Goal: Information Seeking & Learning: Learn about a topic

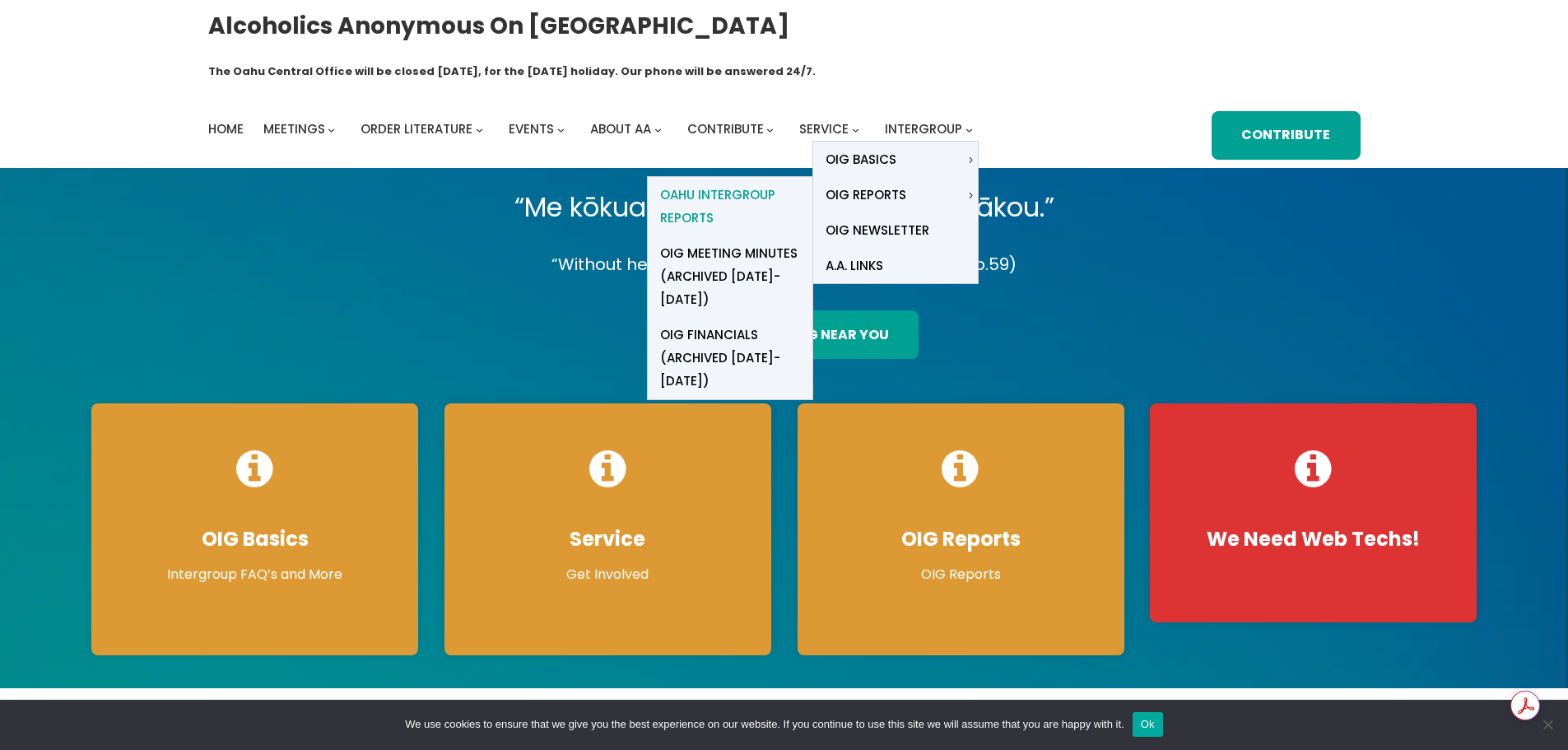
click at [692, 183] on span "Oahu Intergroup Reports" at bounding box center [730, 206] width 140 height 46
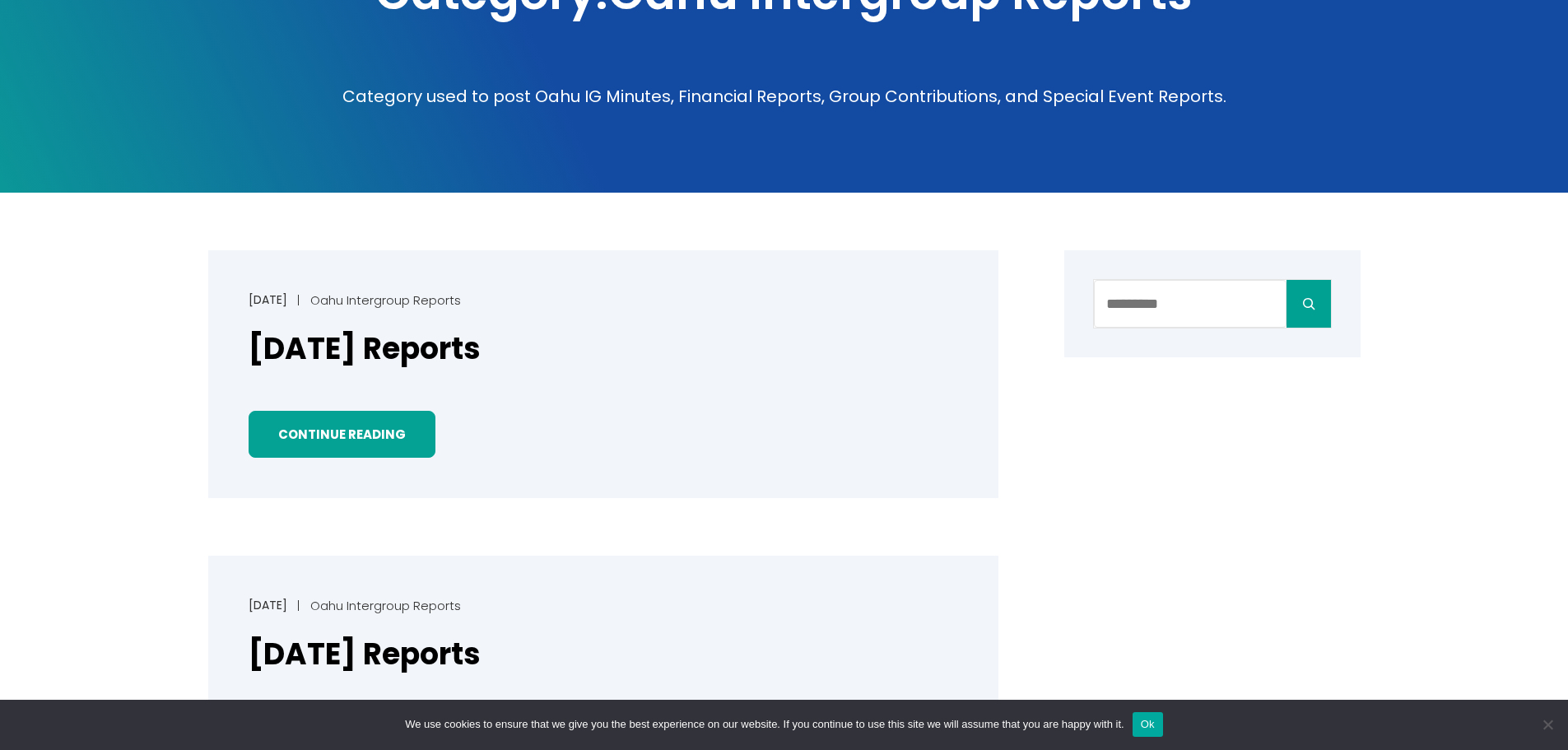
scroll to position [411, 0]
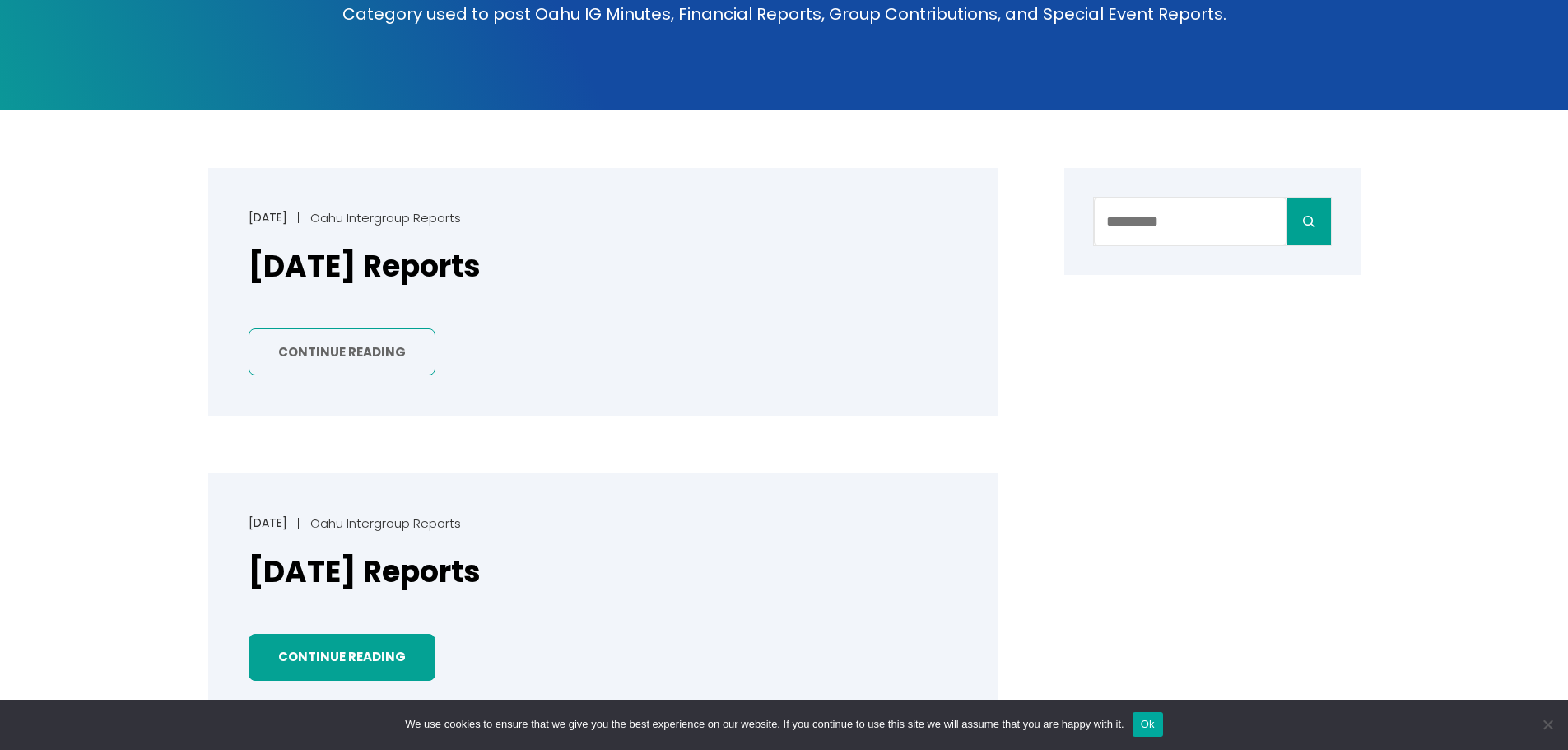
click at [397, 328] on link "Continue Reading" at bounding box center [342, 351] width 187 height 47
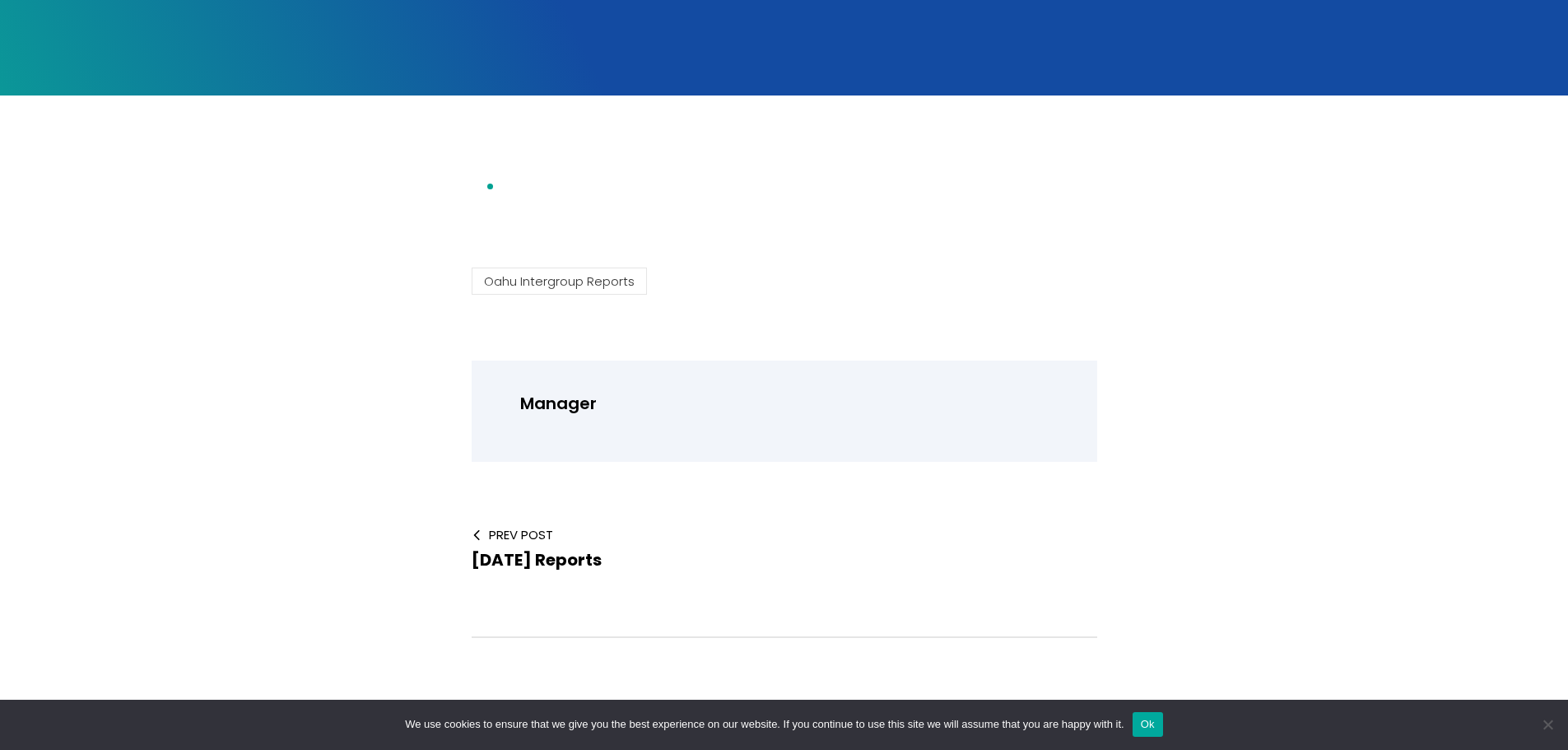
scroll to position [576, 0]
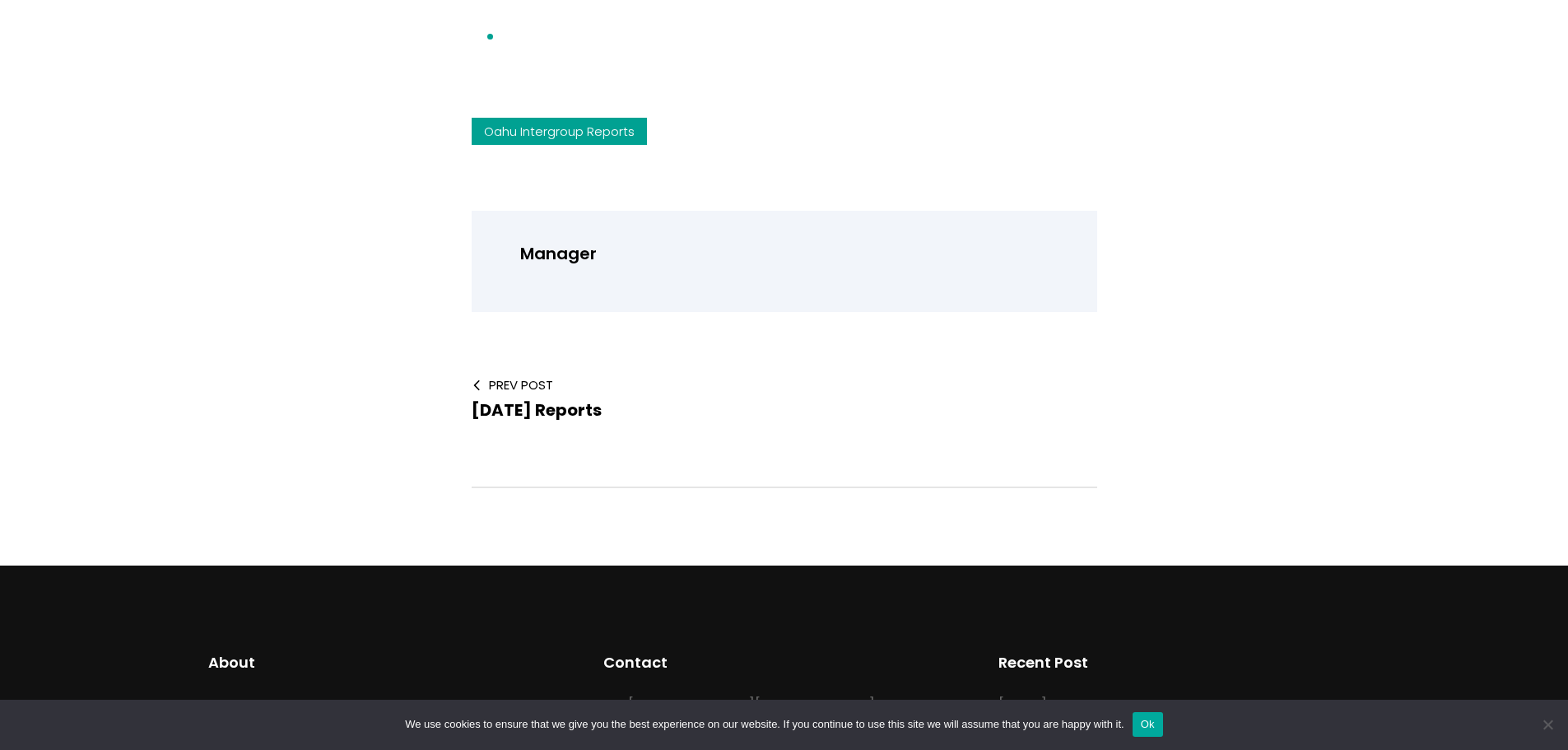
click at [579, 118] on link "Oahu Intergroup Reports" at bounding box center [559, 132] width 176 height 27
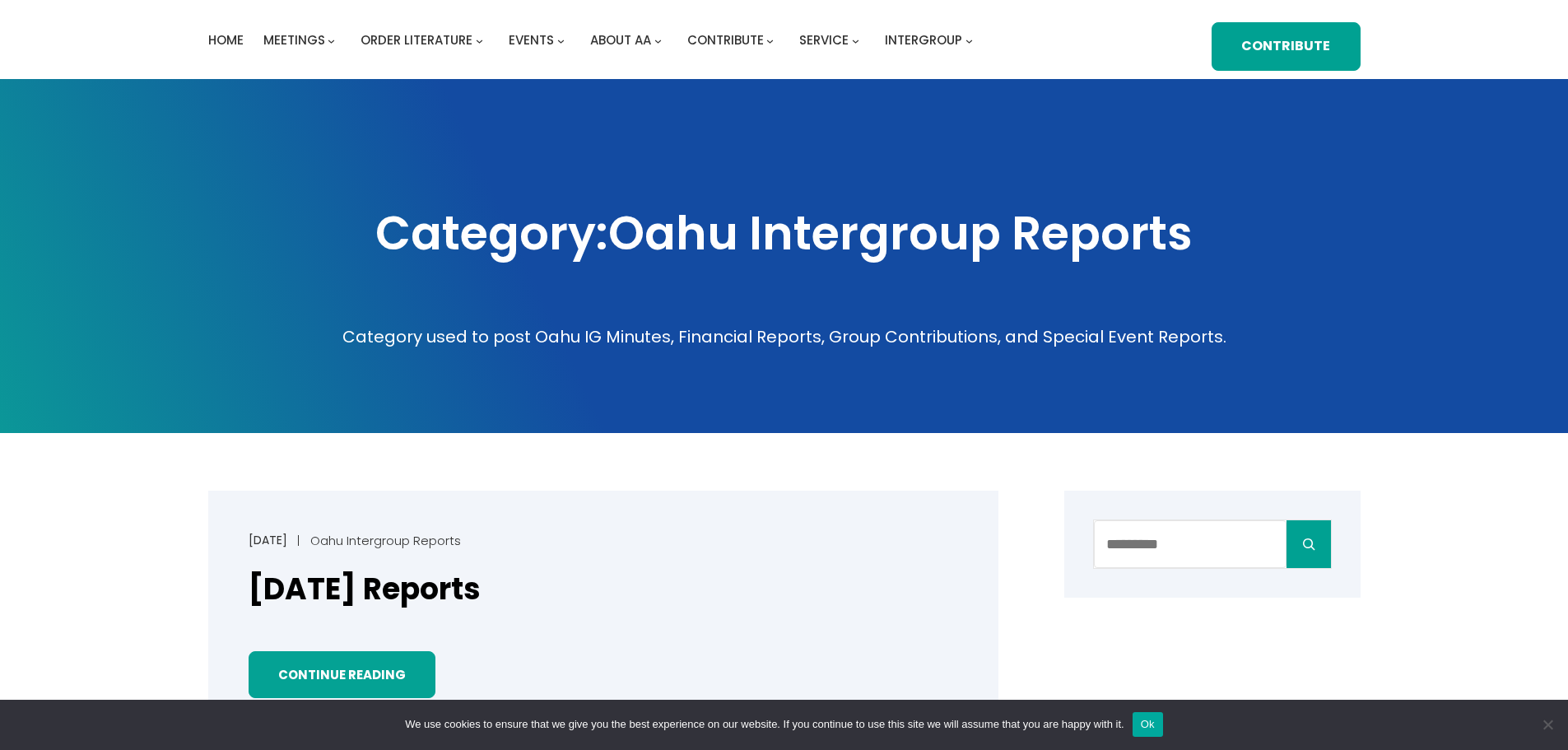
scroll to position [411, 0]
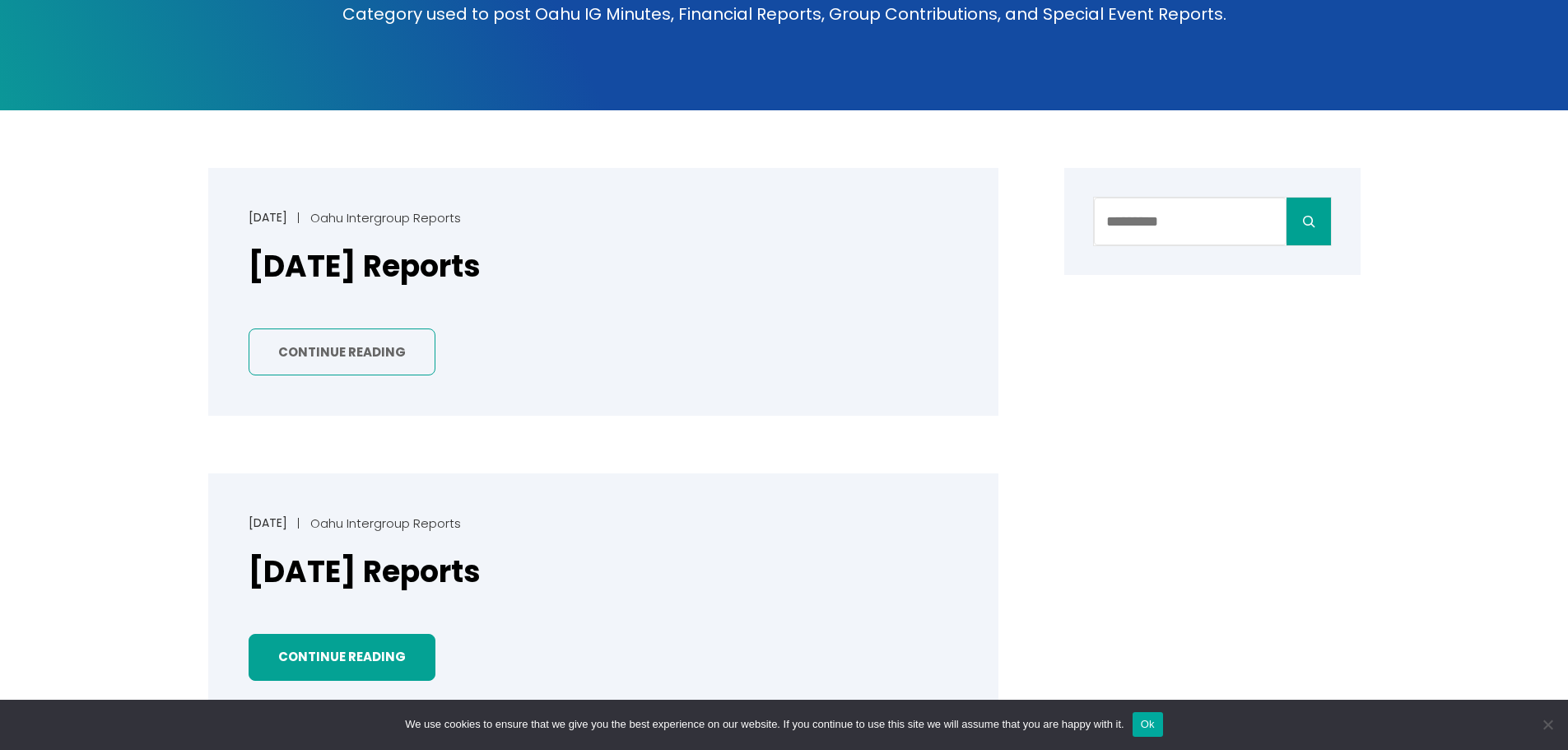
click at [327, 328] on link "Continue Reading" at bounding box center [342, 351] width 187 height 47
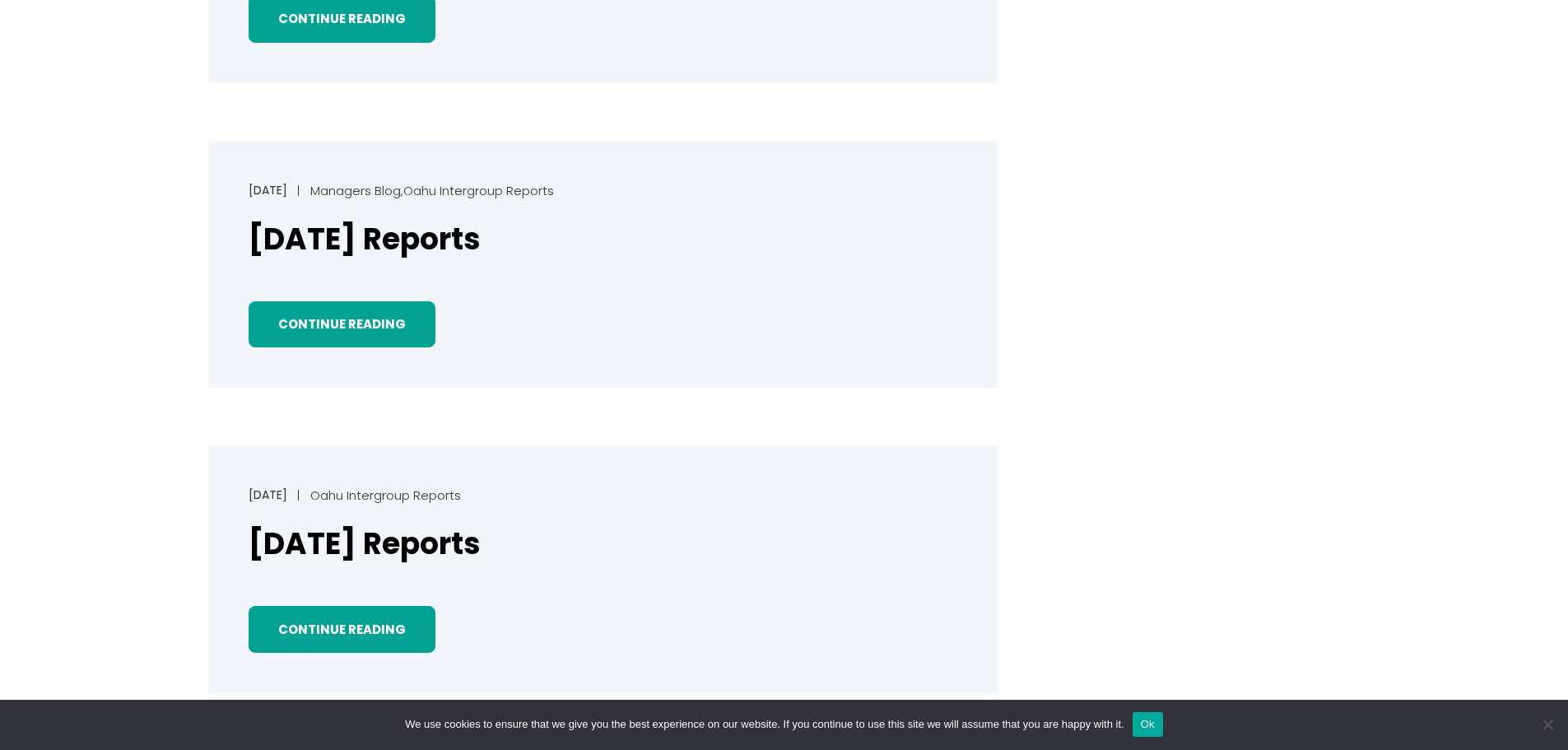
scroll to position [1400, 0]
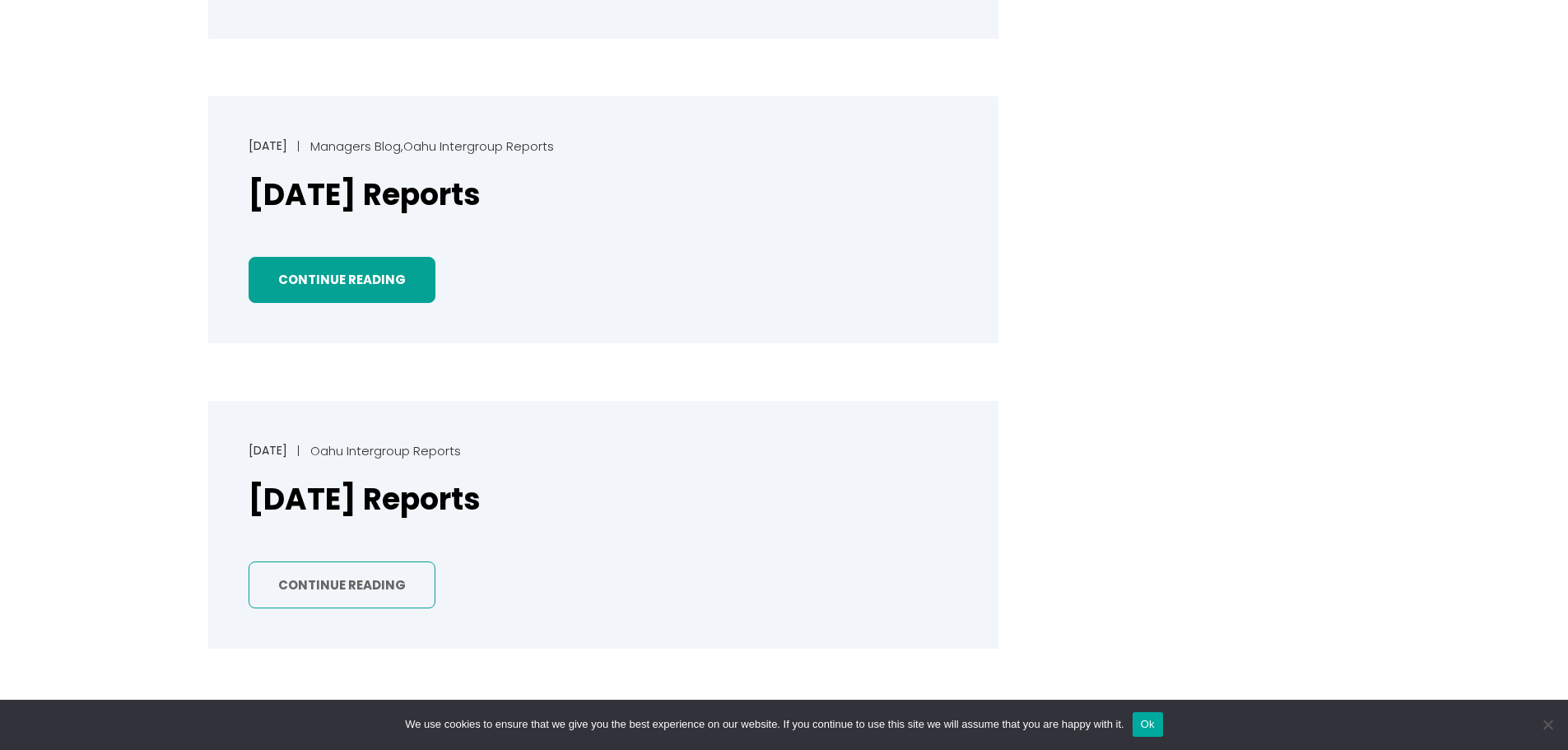
click at [372, 562] on link "Continue Reading" at bounding box center [342, 585] width 187 height 47
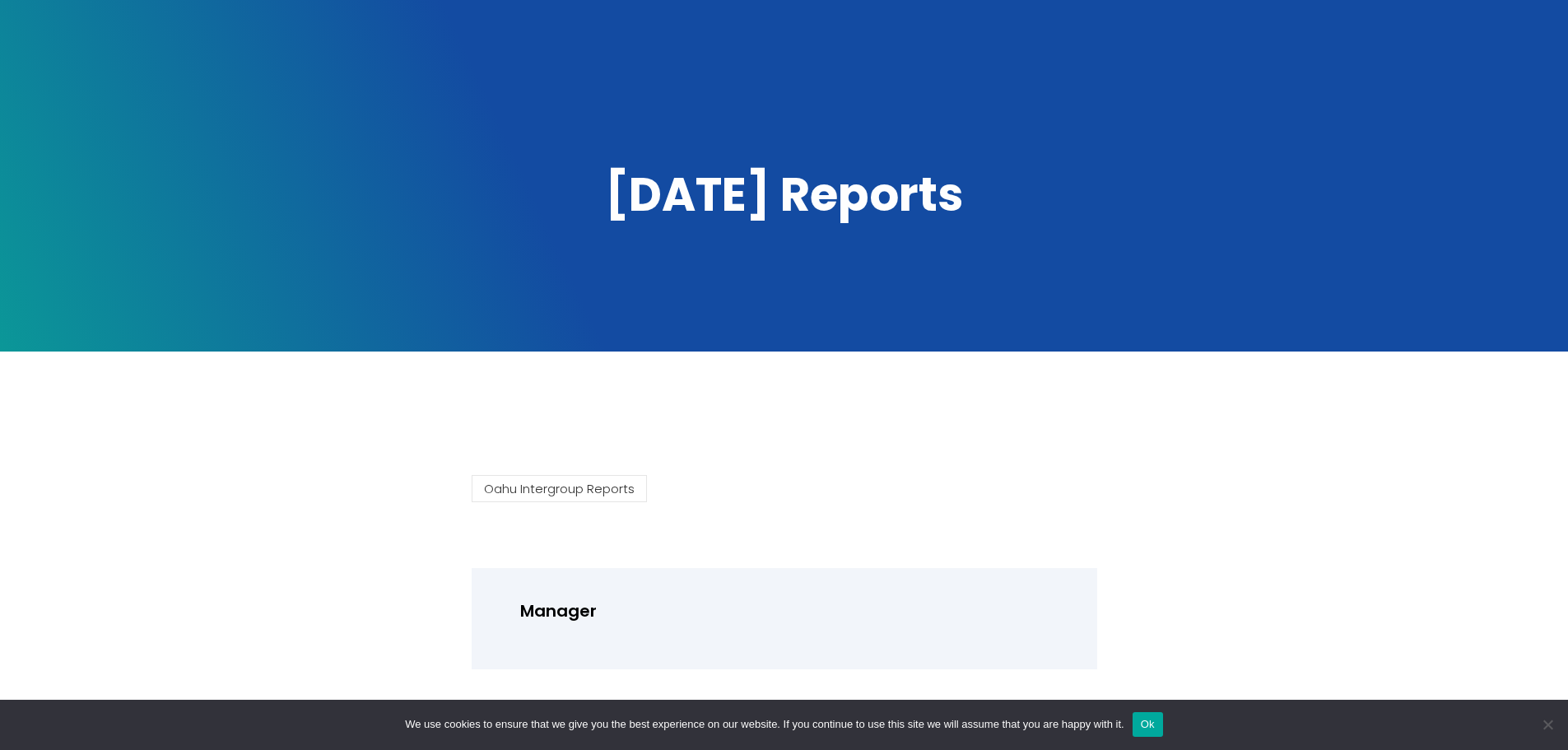
scroll to position [411, 0]
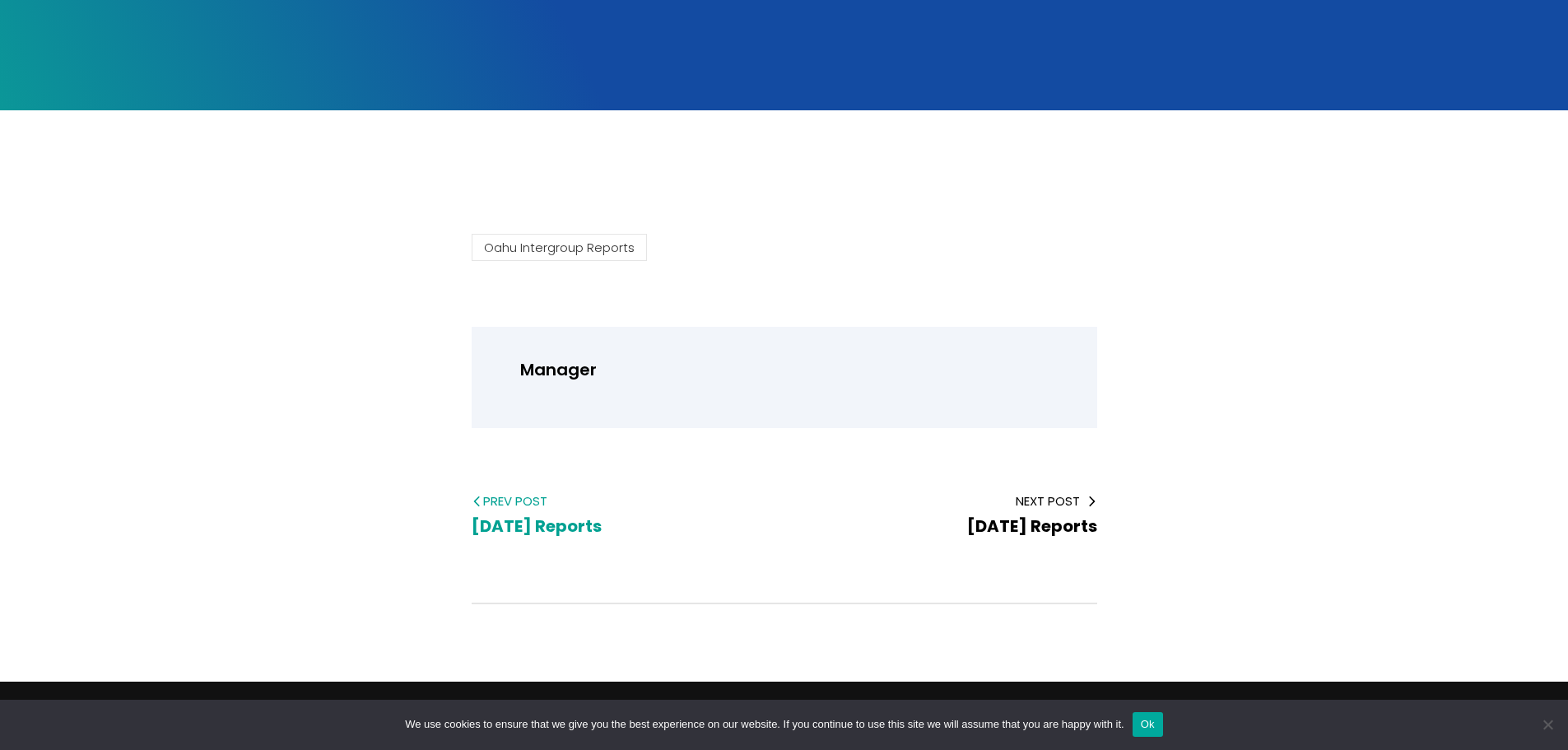
click at [563, 514] on span "March 2025 Reports" at bounding box center [536, 525] width 130 height 23
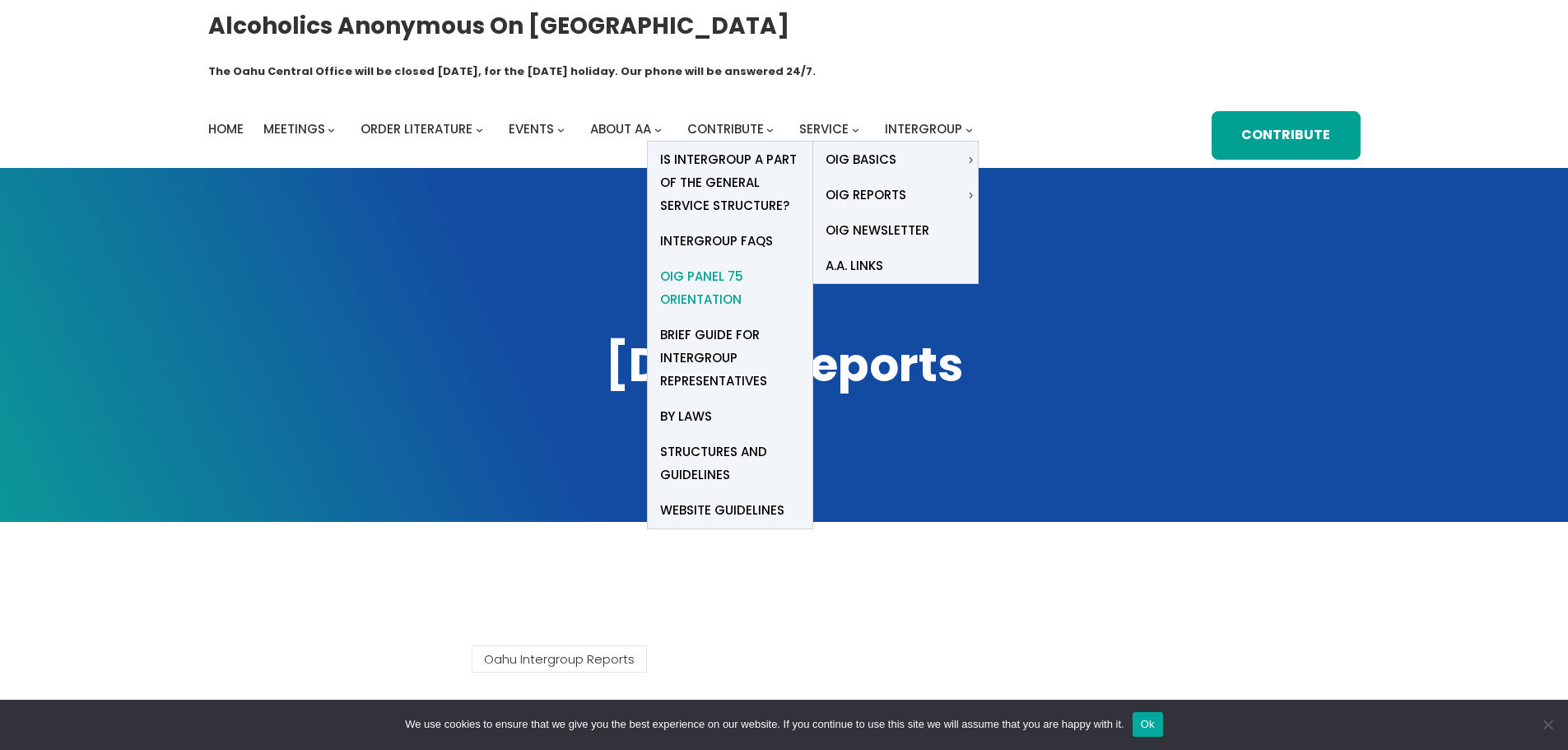
click at [696, 265] on span "OIG Panel 75 Orientation" at bounding box center [730, 288] width 140 height 46
